Goal: Transaction & Acquisition: Purchase product/service

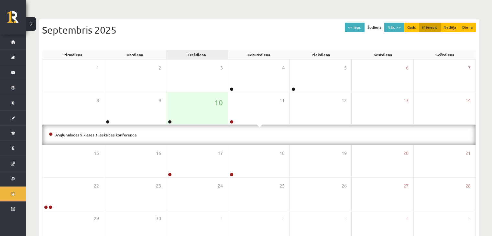
scroll to position [52, 0]
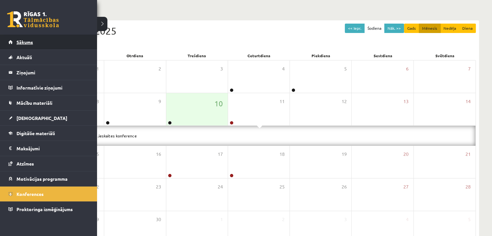
click at [19, 38] on link "Sākums" at bounding box center [48, 42] width 81 height 15
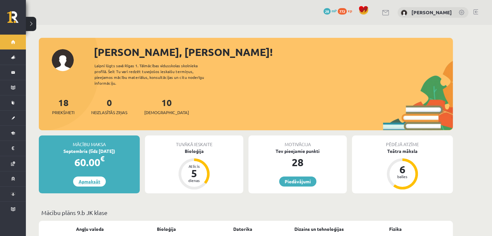
click at [97, 177] on link "Apmaksāt" at bounding box center [89, 182] width 33 height 10
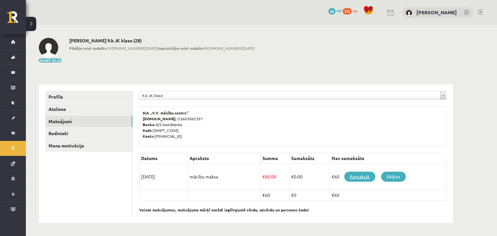
click at [352, 175] on link "Apmaksāt" at bounding box center [359, 177] width 31 height 10
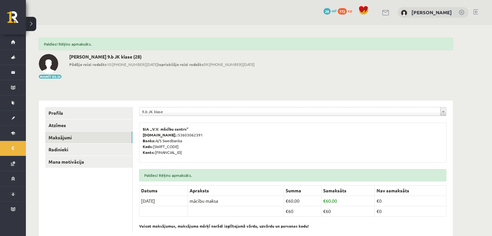
scroll to position [16, 0]
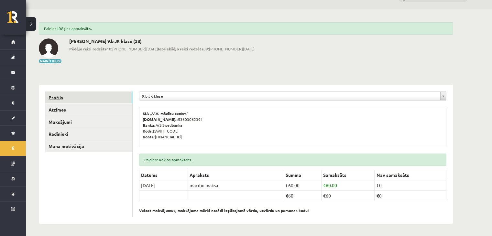
click at [115, 99] on link "Profils" at bounding box center [88, 97] width 87 height 12
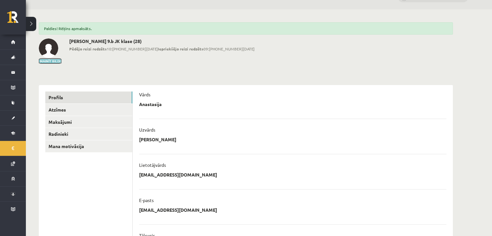
click at [48, 61] on button "Mainīt bildi" at bounding box center [50, 61] width 23 height 4
